Goal: Task Accomplishment & Management: Manage account settings

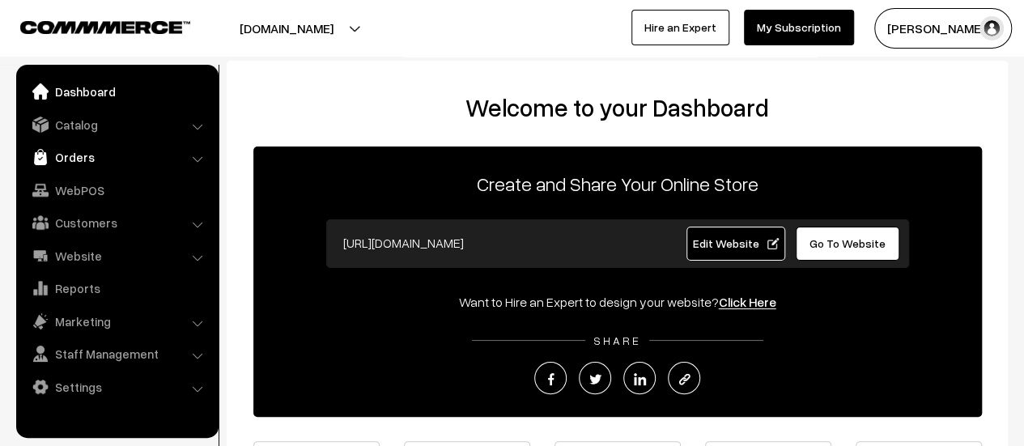
drag, startPoint x: 0, startPoint y: 0, endPoint x: 79, endPoint y: 156, distance: 174.8
click at [79, 156] on link "Orders" at bounding box center [116, 156] width 193 height 29
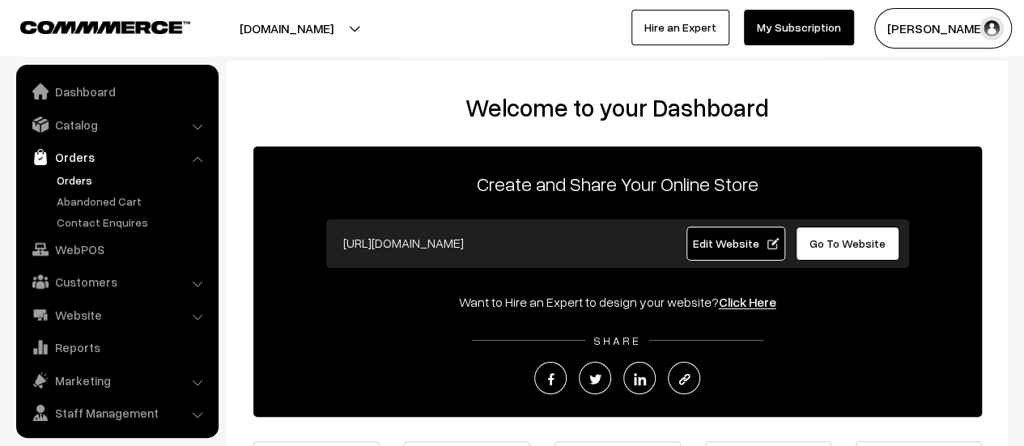
click at [73, 174] on link "Orders" at bounding box center [133, 180] width 160 height 17
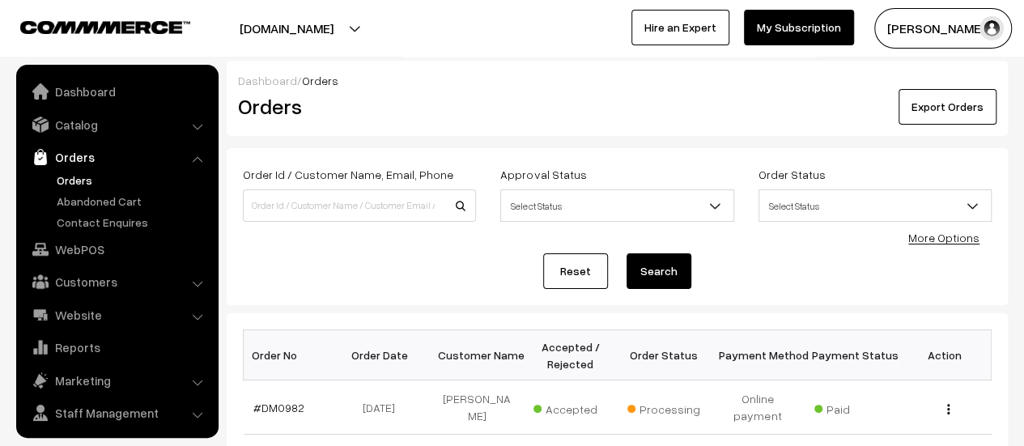
scroll to position [37, 0]
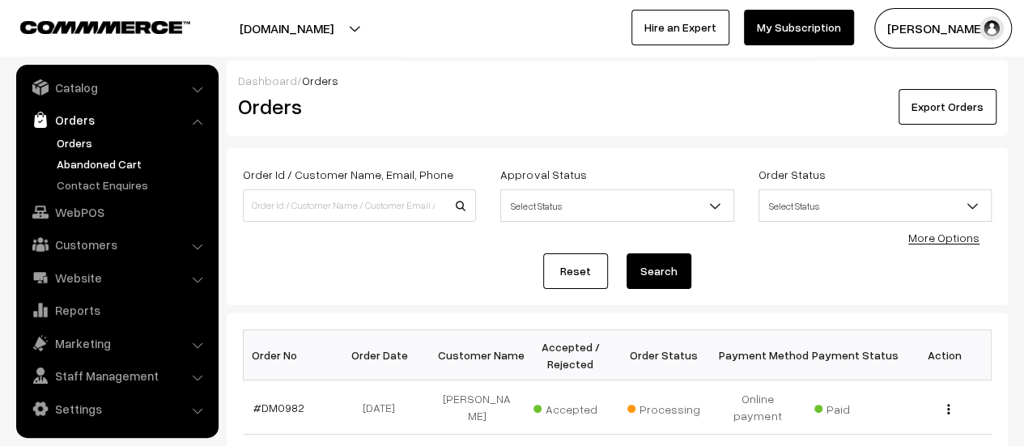
click at [84, 161] on link "Abandoned Cart" at bounding box center [133, 163] width 160 height 17
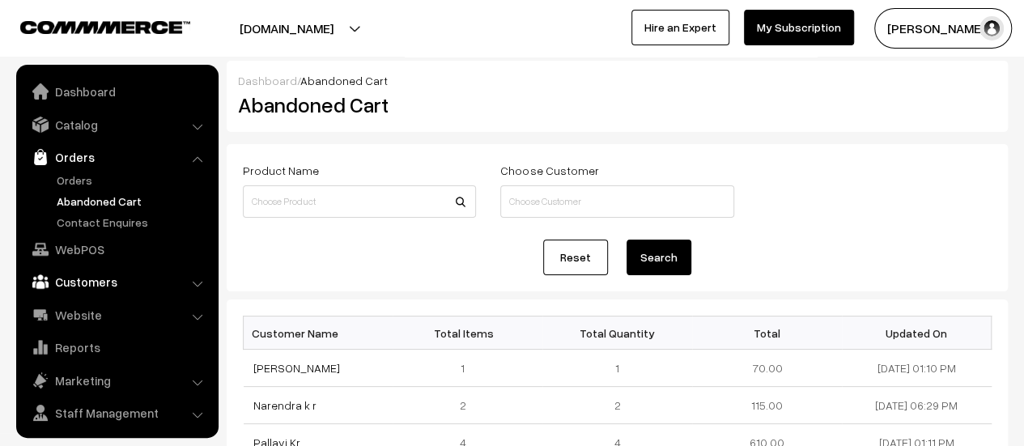
scroll to position [37, 0]
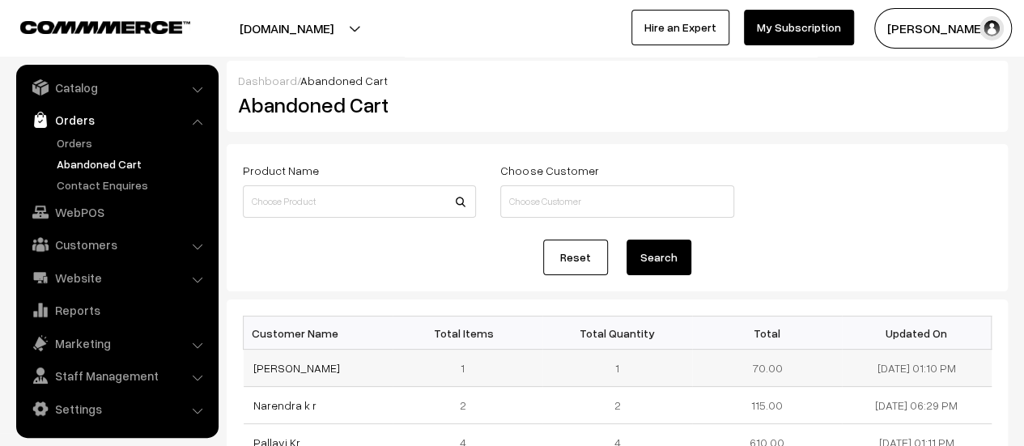
drag, startPoint x: 364, startPoint y: 366, endPoint x: 246, endPoint y: 359, distance: 118.4
click at [246, 359] on td "Mahantesh Savadakar" at bounding box center [319, 368] width 150 height 37
copy link "Mahantesh Savadakar"
click at [335, 367] on link "Mahantesh Savadakar" at bounding box center [296, 368] width 87 height 14
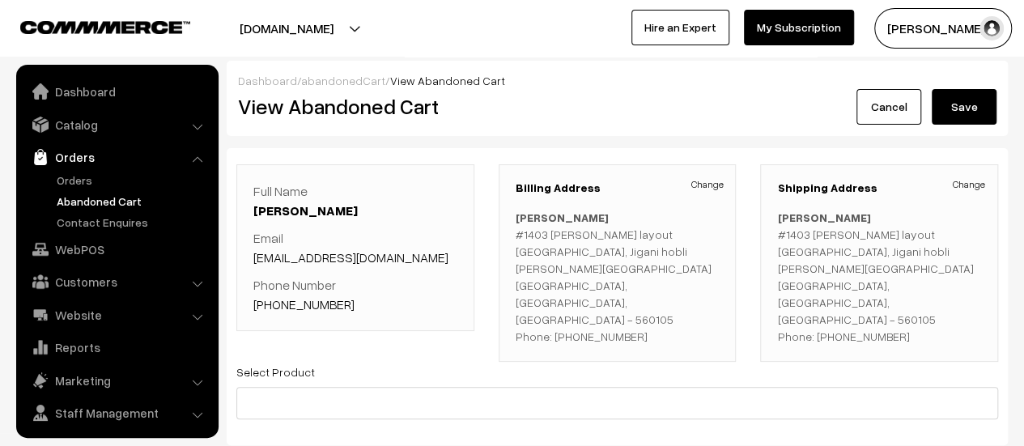
scroll to position [37, 0]
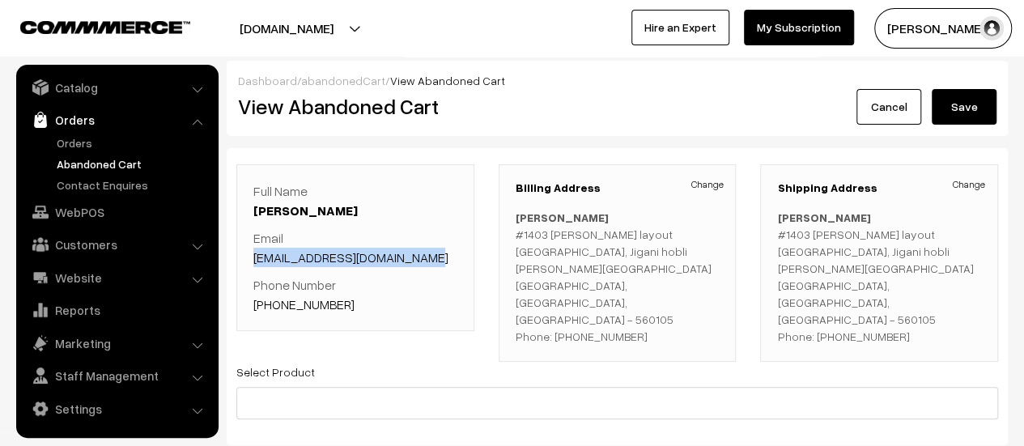
drag, startPoint x: 436, startPoint y: 254, endPoint x: 251, endPoint y: 257, distance: 185.4
click at [251, 257] on div "Full Name Mahantesh Savadakar Email mahanteshsavadkar@gmail.com Phone Number +9…" at bounding box center [355, 247] width 238 height 167
copy link "mahanteshsavadkar@gmail.com"
click at [345, 299] on p "Phone Number +91 7259522550" at bounding box center [355, 294] width 204 height 39
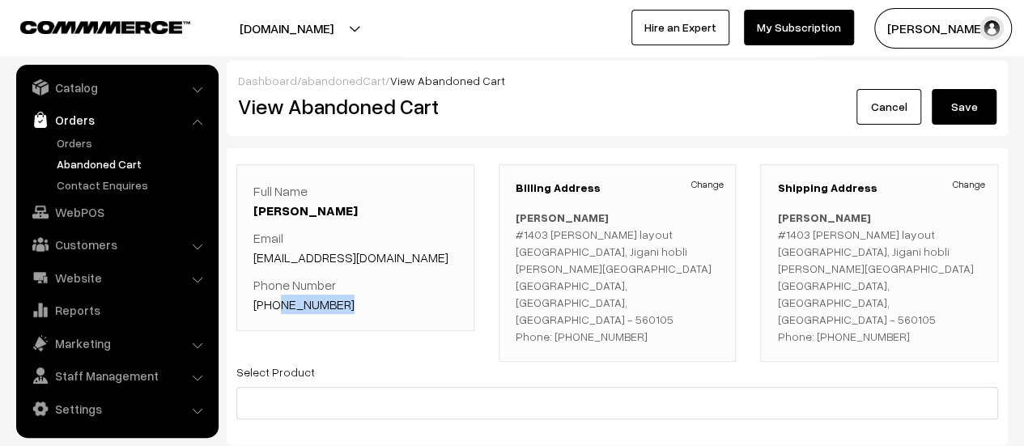
drag, startPoint x: 345, startPoint y: 299, endPoint x: 273, endPoint y: 304, distance: 72.3
click at [273, 304] on p "Phone Number +91 7259522550" at bounding box center [355, 294] width 204 height 39
copy link "7259522550"
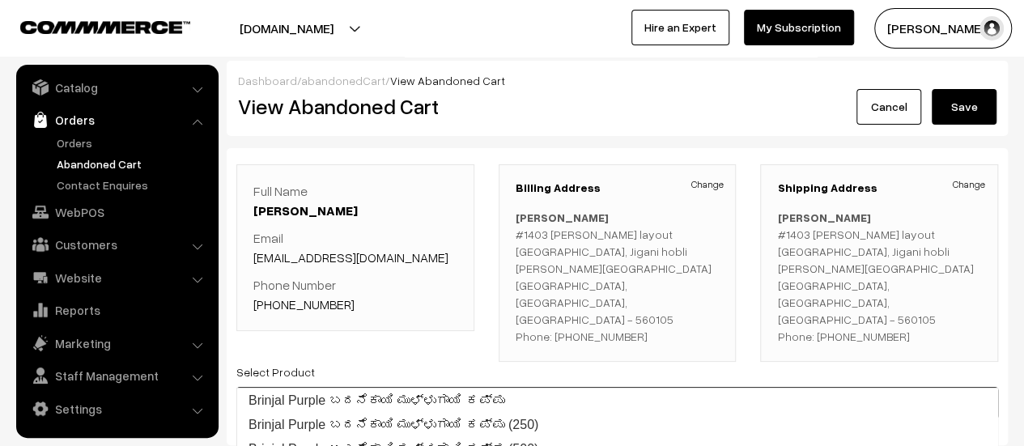
click at [393, 387] on input at bounding box center [617, 403] width 762 height 32
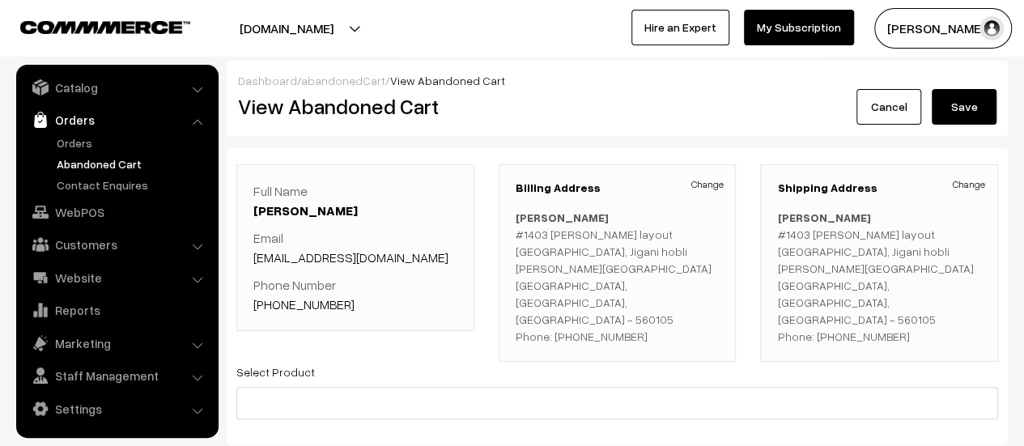
click at [372, 316] on div "Full Name Mahantesh Savadakar Email mahanteshsavadkar@gmail.com Phone Number +9…" at bounding box center [355, 247] width 238 height 167
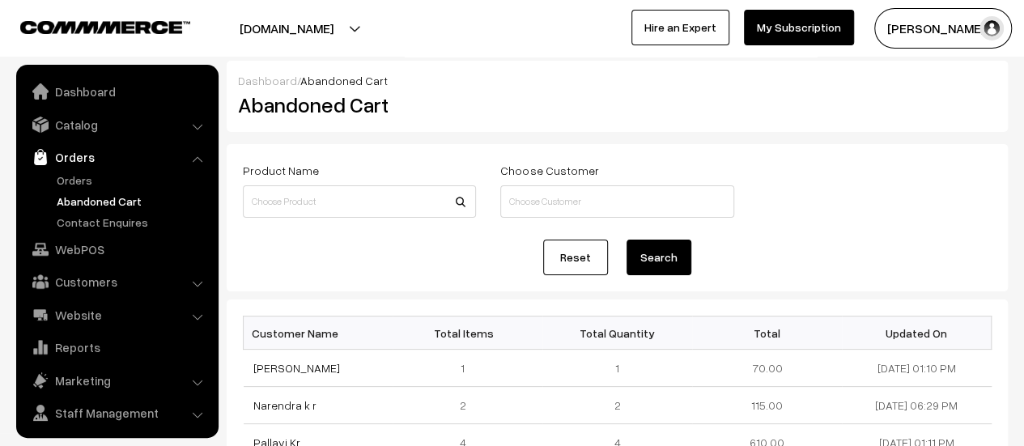
scroll to position [37, 0]
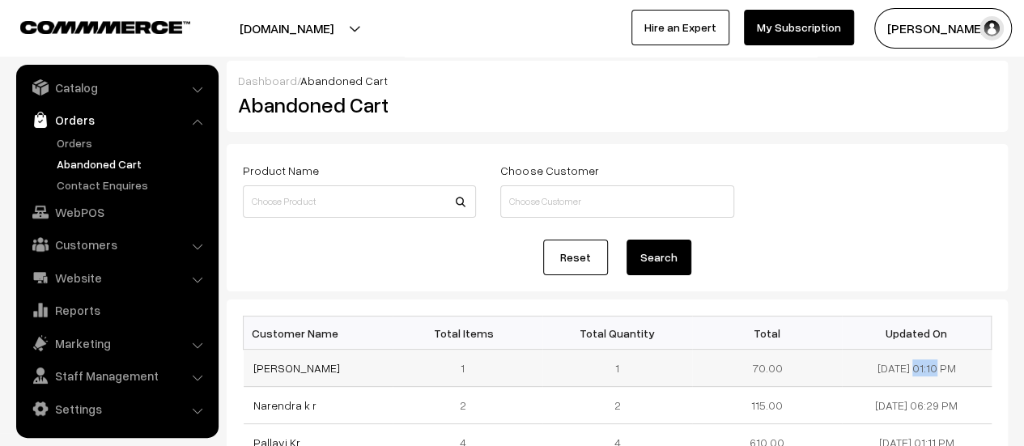
drag, startPoint x: 923, startPoint y: 365, endPoint x: 855, endPoint y: 364, distance: 68.0
click at [855, 364] on td "[DATE] 01:10 PM" at bounding box center [917, 368] width 150 height 37
copy td "19-09-2025"
click at [86, 180] on link "Contact Enquires" at bounding box center [133, 184] width 160 height 17
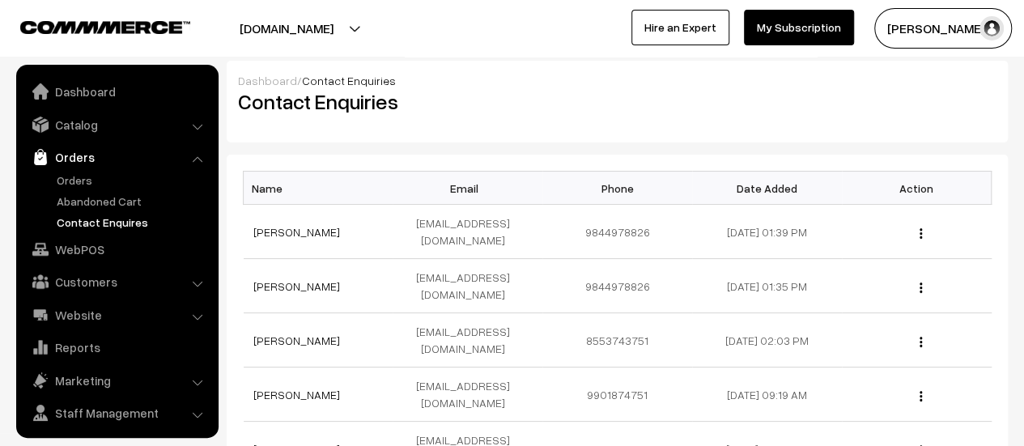
scroll to position [37, 0]
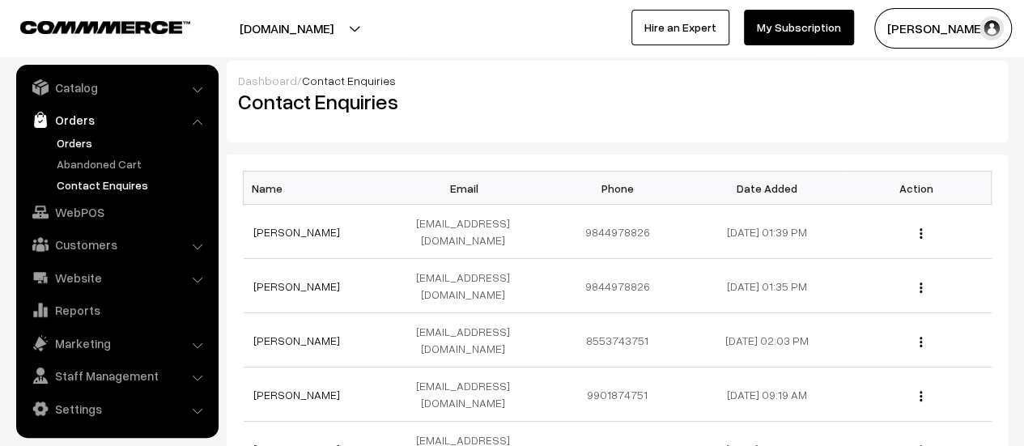
click at [79, 140] on link "Orders" at bounding box center [133, 142] width 160 height 17
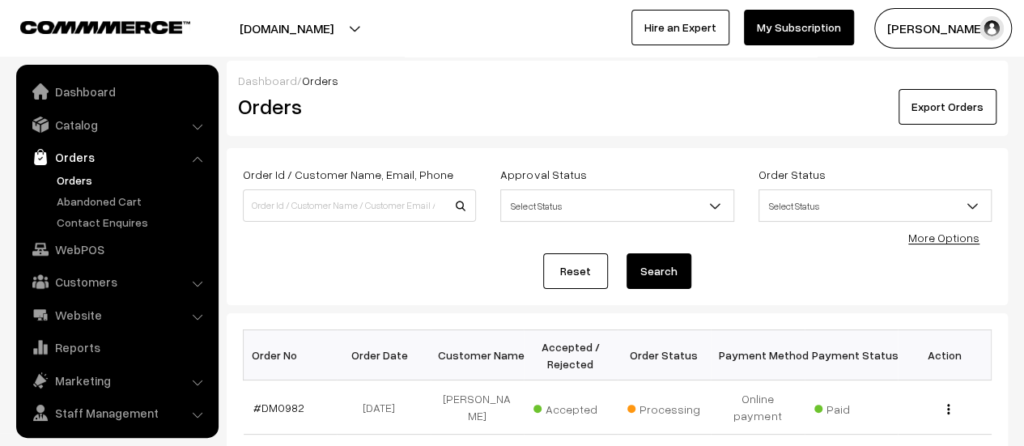
scroll to position [37, 0]
